Goal: Navigation & Orientation: Find specific page/section

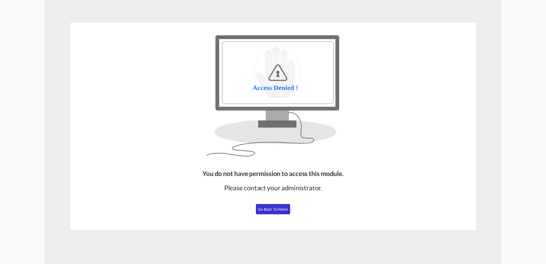
click at [275, 213] on button "Go Back to Home" at bounding box center [273, 209] width 34 height 10
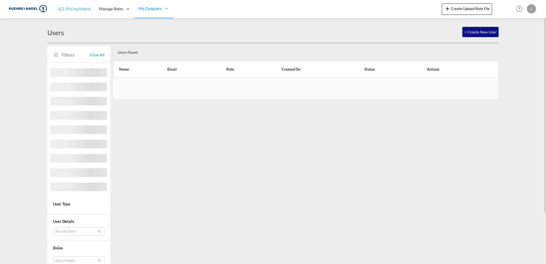
click at [70, 7] on span "LCL Pricing Matrix" at bounding box center [74, 8] width 33 height 5
